Goal: Find specific page/section: Find specific page/section

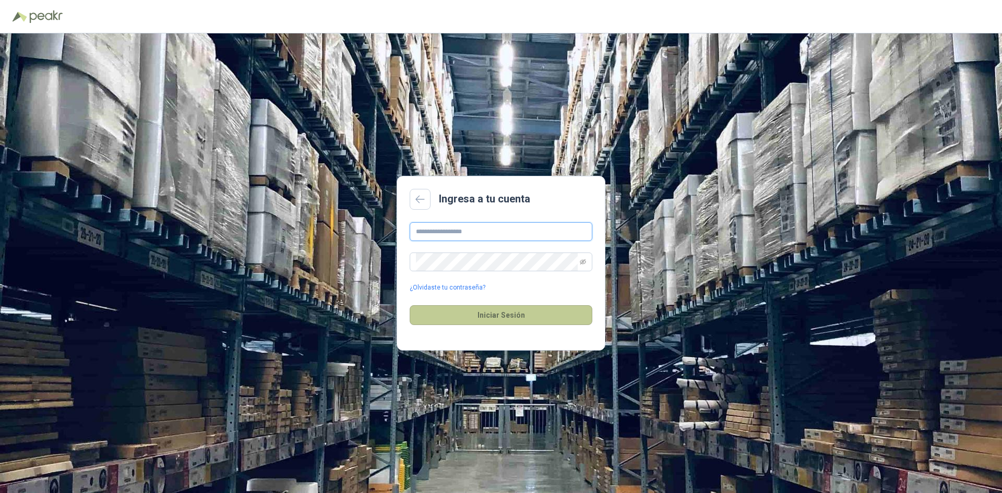
type input "**********"
click at [487, 315] on button "Iniciar Sesión" at bounding box center [501, 315] width 183 height 20
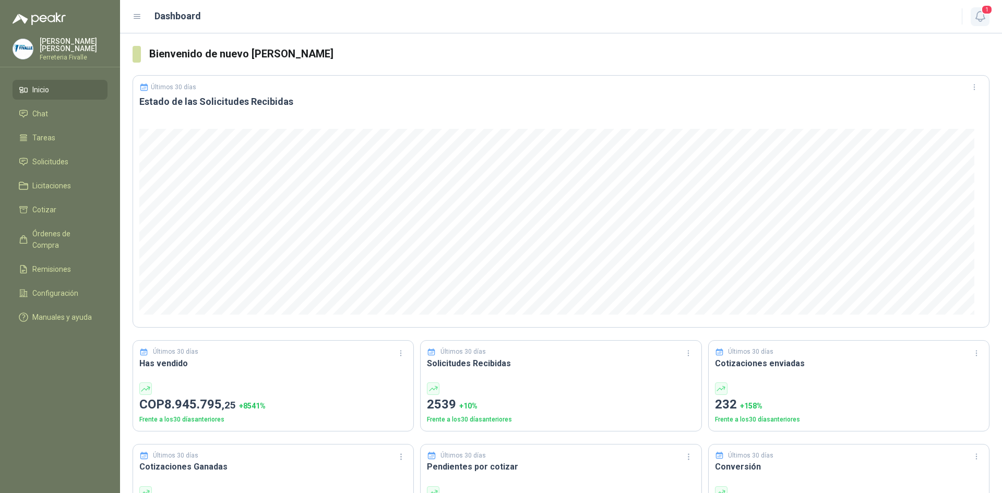
click at [990, 15] on span "1" at bounding box center [986, 10] width 11 height 10
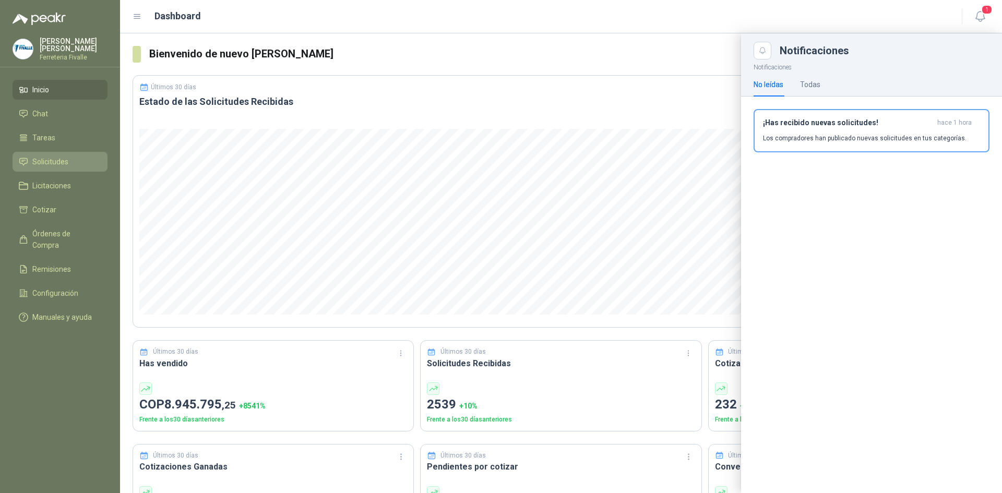
click at [46, 166] on span "Solicitudes" at bounding box center [50, 161] width 36 height 11
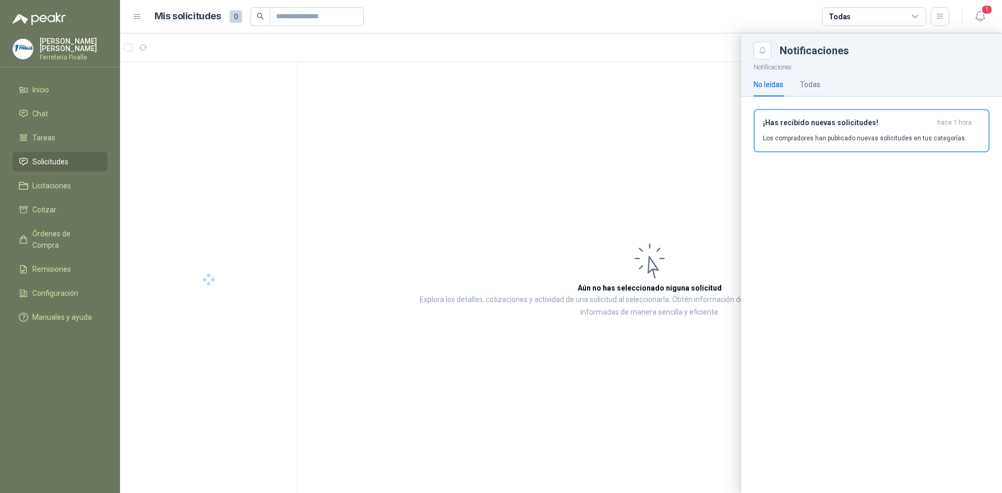
click at [616, 158] on div at bounding box center [561, 263] width 882 height 460
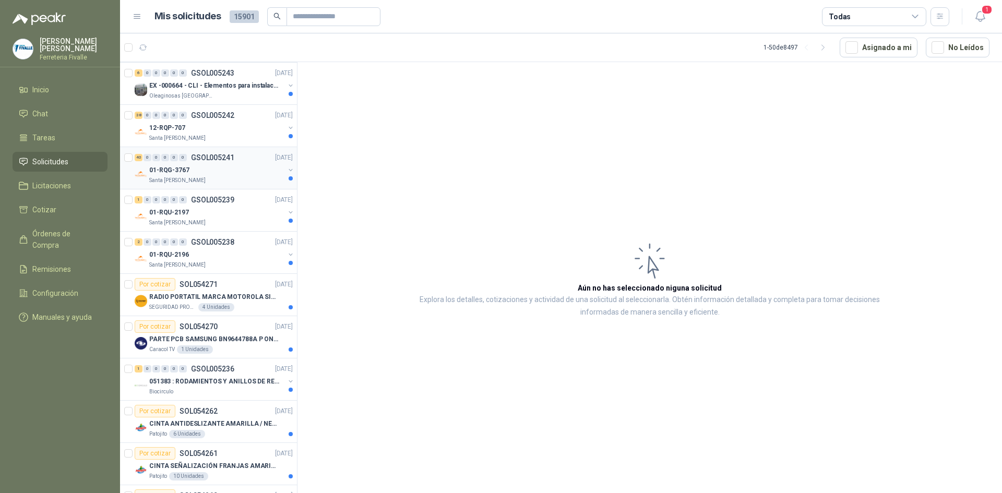
scroll to position [417, 0]
